Goal: Find contact information: Find contact information

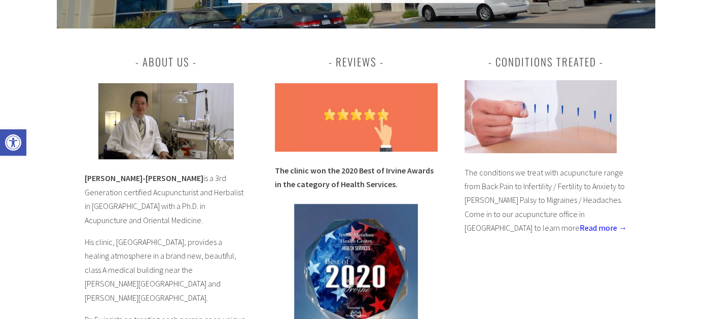
scroll to position [422, 0]
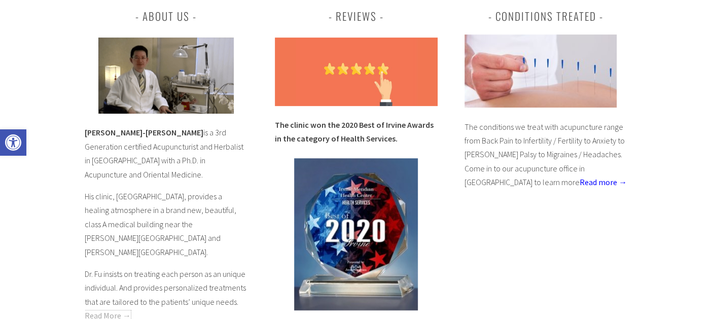
click at [102, 310] on link "Read More →" at bounding box center [108, 315] width 46 height 10
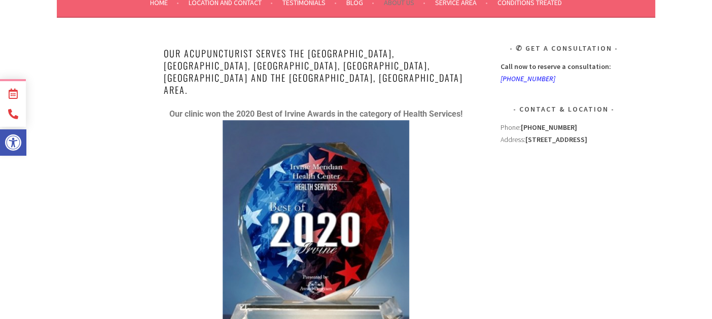
scroll to position [90, 0]
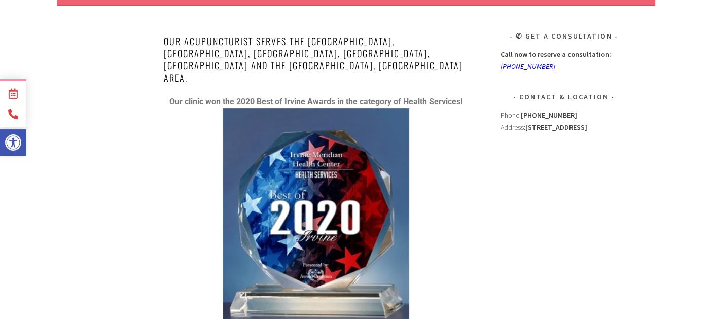
drag, startPoint x: 501, startPoint y: 92, endPoint x: 562, endPoint y: 119, distance: 66.3
click at [562, 119] on div "Phone: (949) 247-8356 Address: 15785 Laguna Canyon Road #370 Irvine, CA 92618" at bounding box center [563, 184] width 127 height 151
copy div "Phone: (949) 247-8356 Address: 15785 Laguna Canyon Road #370 Irvine, CA 92618"
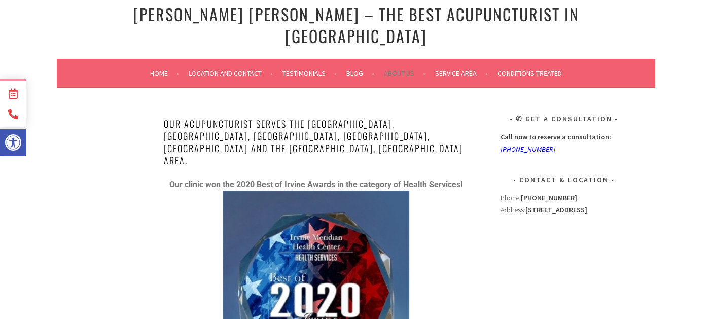
scroll to position [0, 0]
